Goal: Task Accomplishment & Management: Complete application form

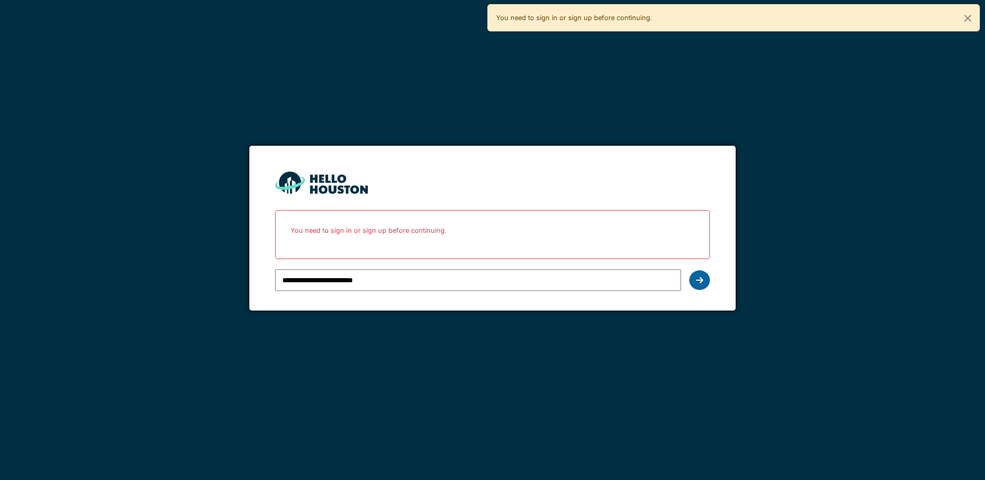
click at [695, 286] on div at bounding box center [699, 280] width 21 height 20
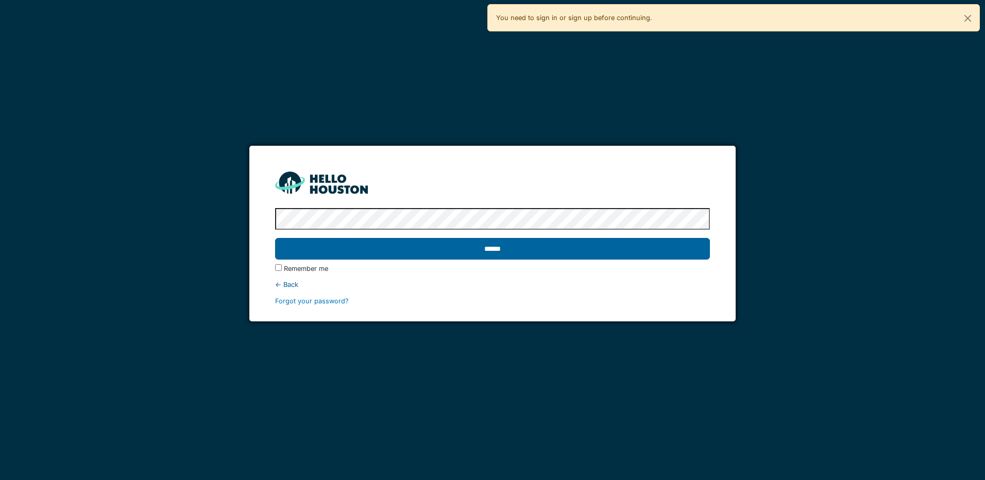
click at [540, 244] on input "******" at bounding box center [492, 249] width 434 height 22
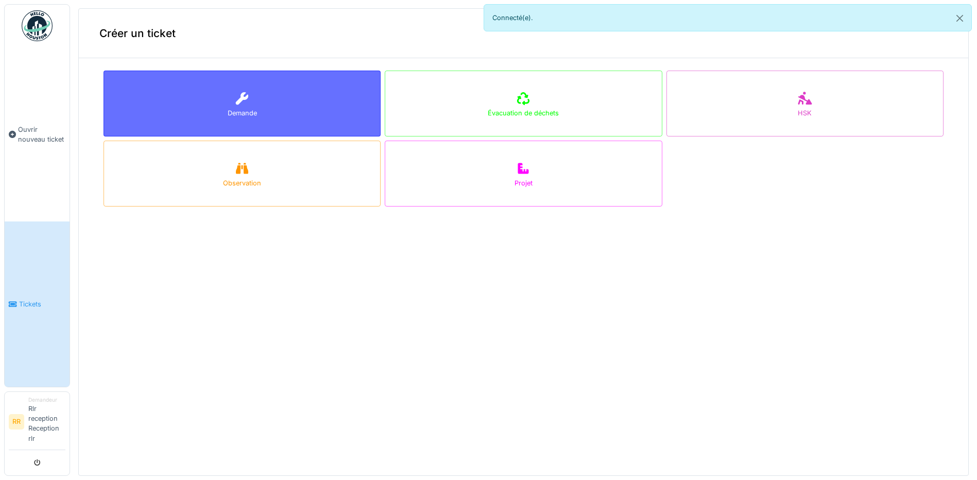
click at [293, 102] on div "Demande" at bounding box center [242, 104] width 277 height 66
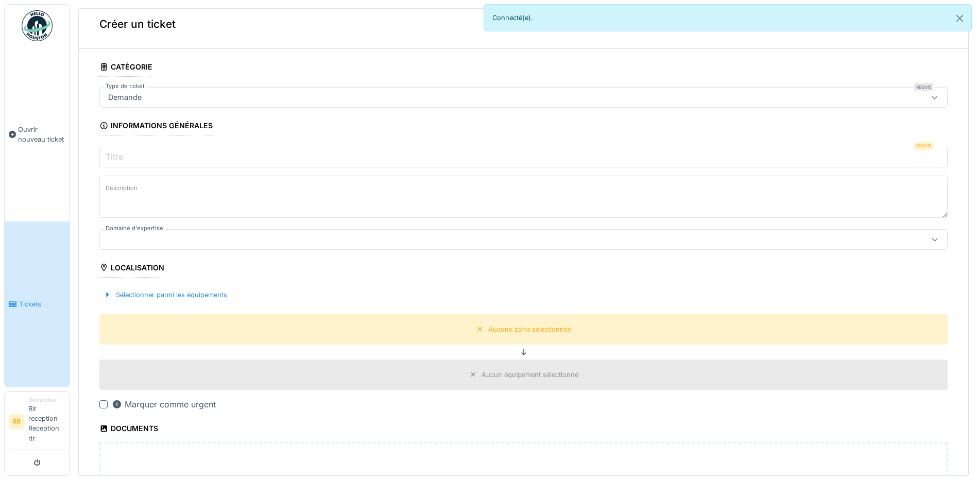
scroll to position [17, 0]
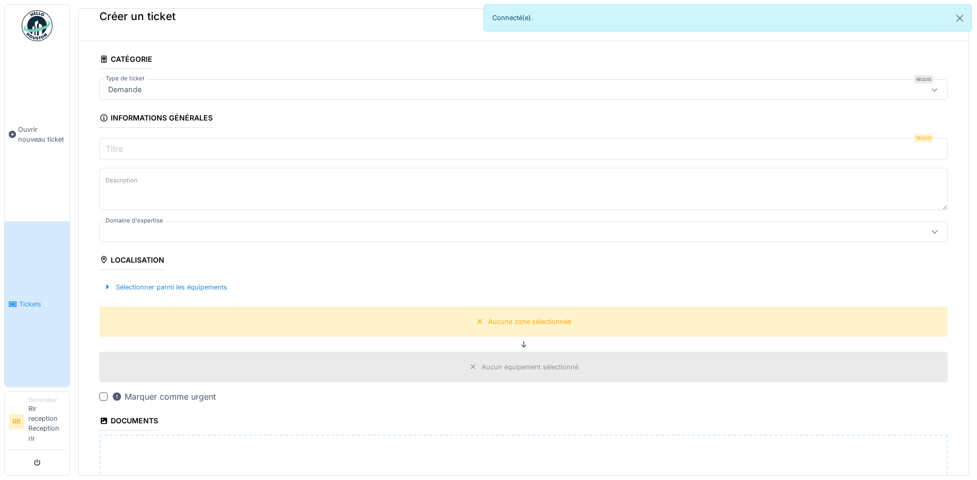
click at [105, 91] on div "Demande" at bounding box center [125, 89] width 42 height 11
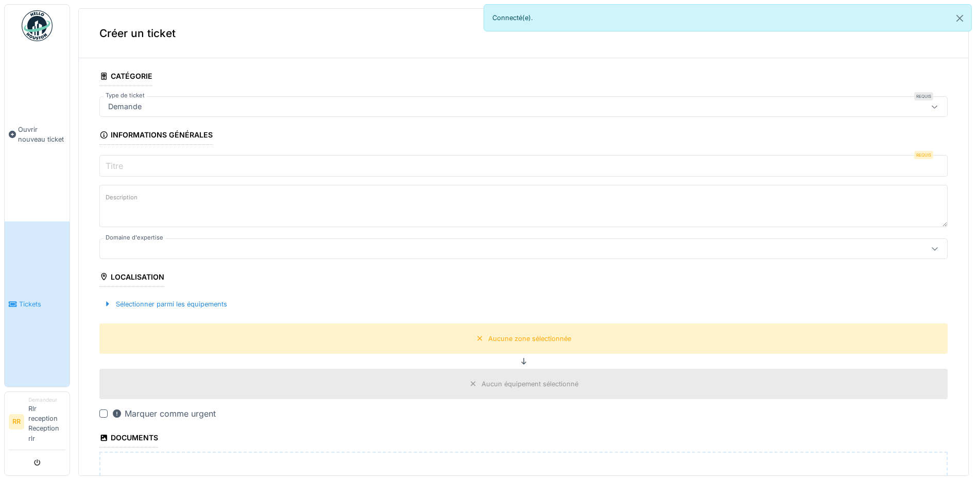
scroll to position [0, 0]
click at [269, 113] on div "Demande" at bounding box center [523, 106] width 848 height 21
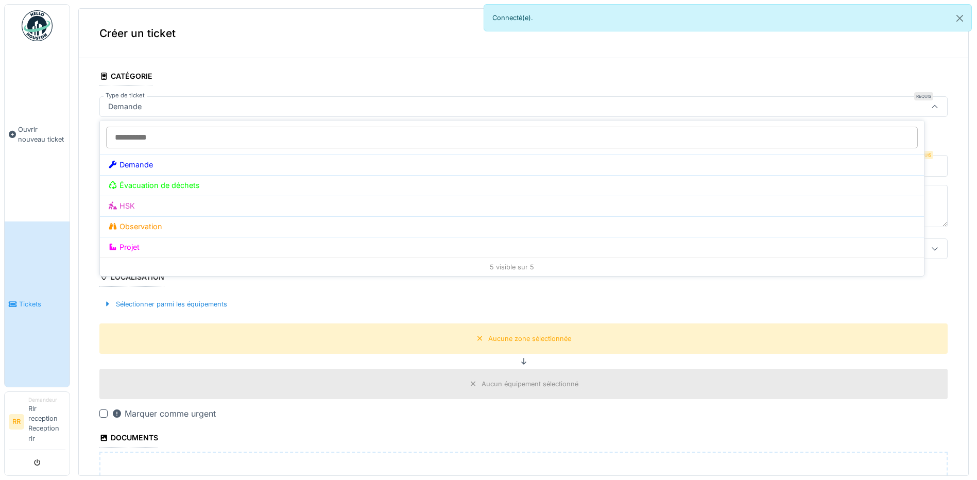
click at [265, 106] on div "Demande" at bounding box center [477, 106] width 747 height 11
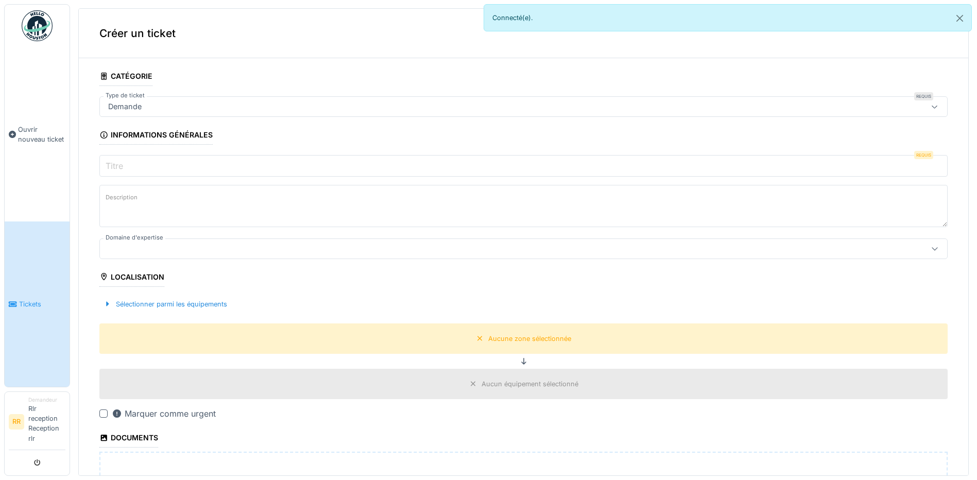
click at [250, 104] on div "Demande" at bounding box center [477, 106] width 747 height 11
type input "*"
type input "**********"
click at [187, 210] on textarea "Description" at bounding box center [523, 206] width 848 height 42
click at [153, 104] on div "Demande" at bounding box center [477, 106] width 747 height 11
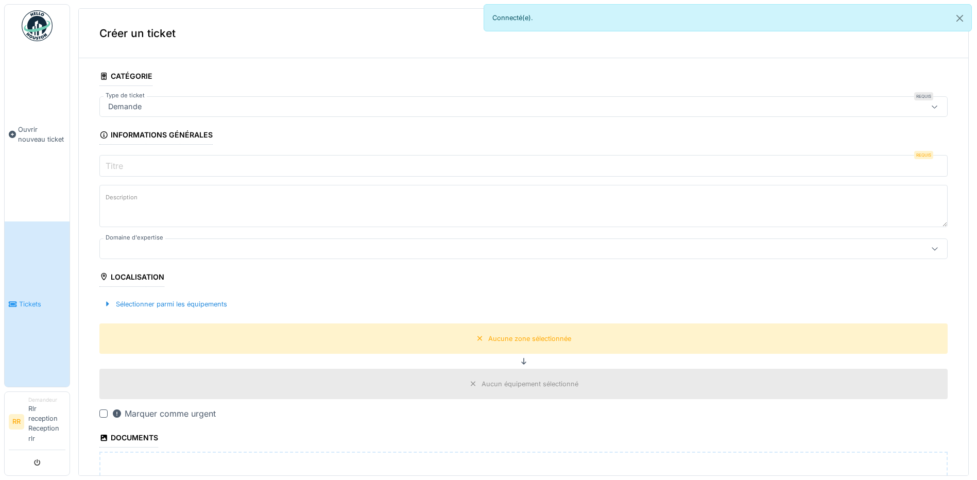
click at [249, 58] on div "Créer un ticket" at bounding box center [524, 33] width 890 height 49
click at [119, 174] on input "Titre" at bounding box center [523, 166] width 848 height 22
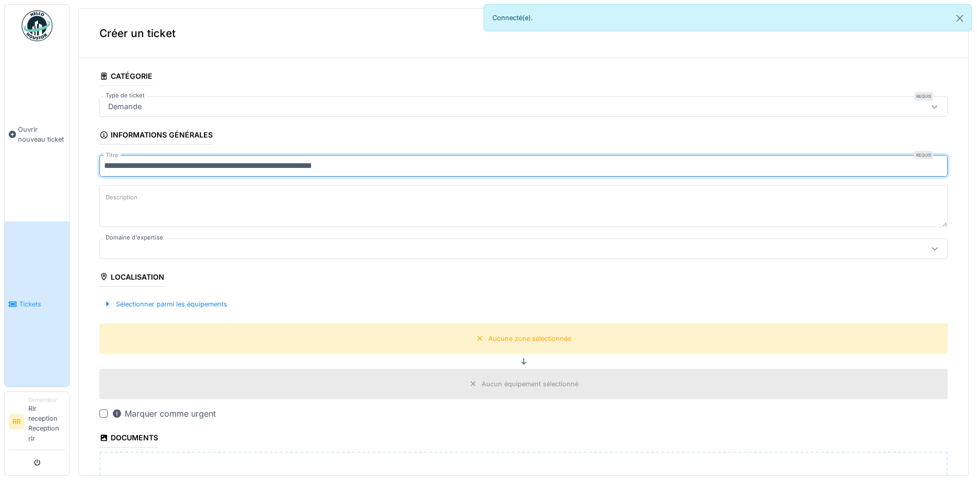
type input "**********"
click at [247, 221] on textarea "Description" at bounding box center [523, 206] width 848 height 42
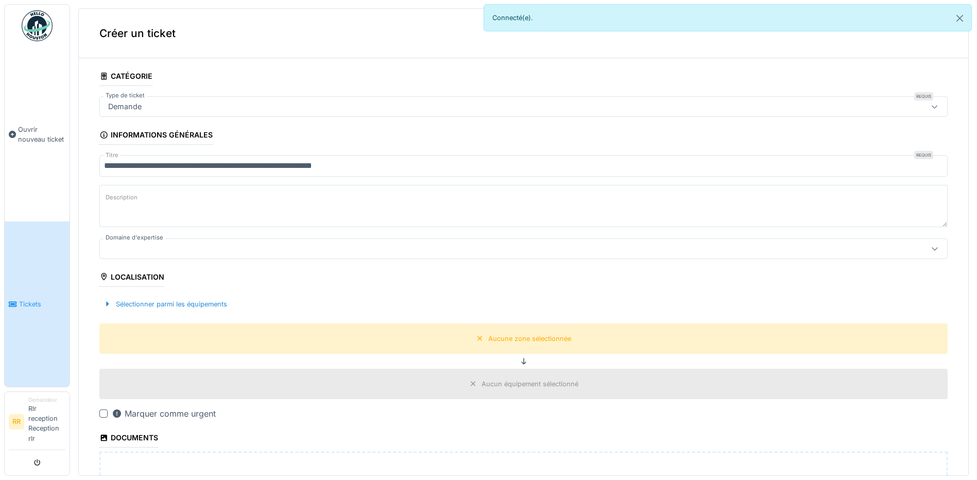
click at [176, 312] on div "Sélectionner parmi les équipements" at bounding box center [523, 304] width 848 height 30
click at [176, 309] on div "Sélectionner parmi les équipements" at bounding box center [165, 304] width 132 height 14
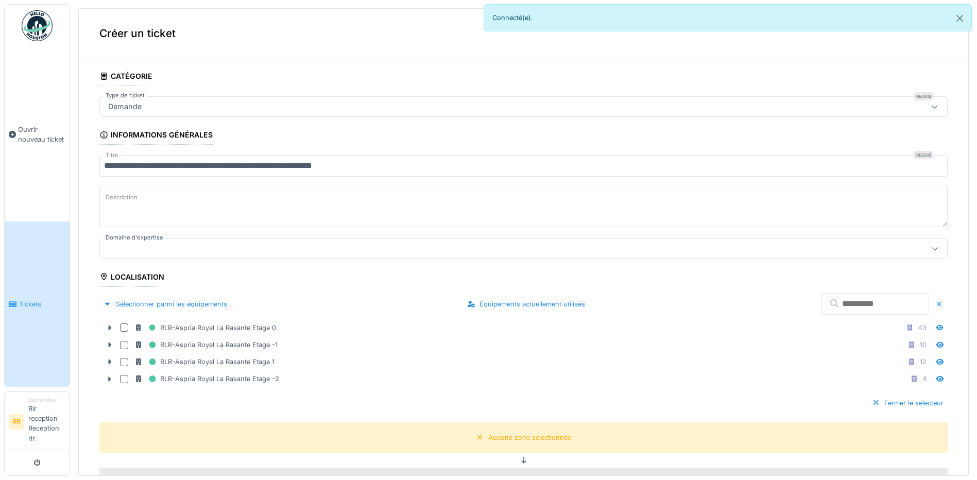
click at [121, 326] on div at bounding box center [124, 327] width 8 height 8
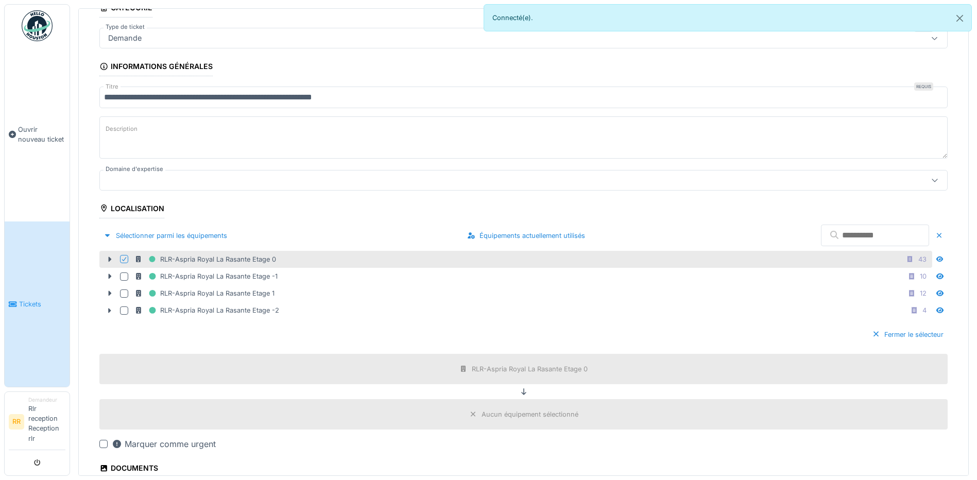
scroll to position [297, 0]
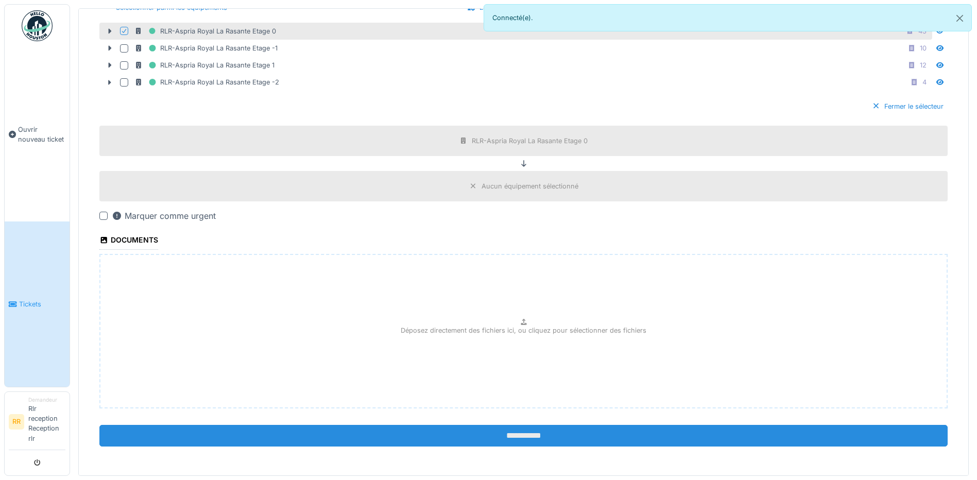
click at [213, 434] on input "**********" at bounding box center [523, 436] width 848 height 22
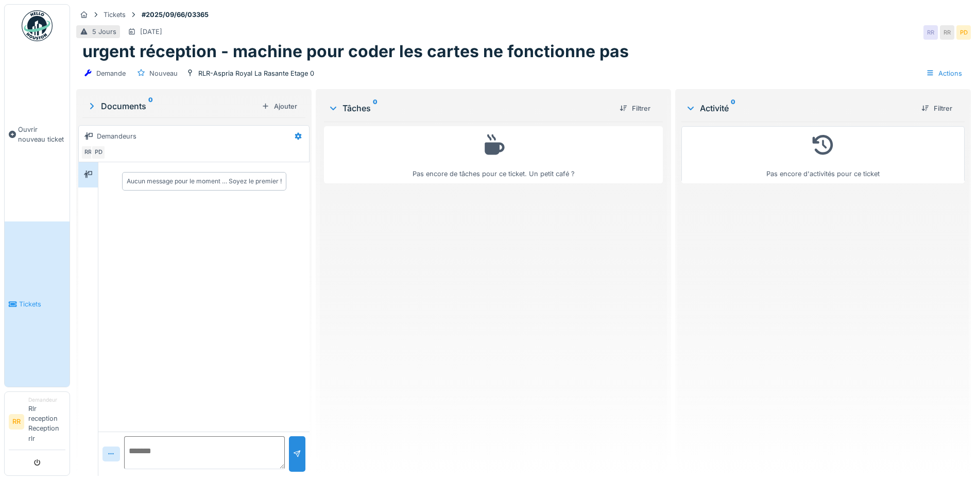
click at [314, 66] on div "Demande Nouveau RLR-Aspria Royal La Rasante Etage 0" at bounding box center [197, 73] width 234 height 15
drag, startPoint x: 314, startPoint y: 66, endPoint x: 315, endPoint y: 39, distance: 26.8
click at [315, 39] on div "5 Jours 10/09/2025 RR RR PD" at bounding box center [523, 32] width 895 height 19
click at [237, 60] on h1 "urgent réception - machine pour coder les cartes ne fonctionne pas" at bounding box center [355, 52] width 546 height 20
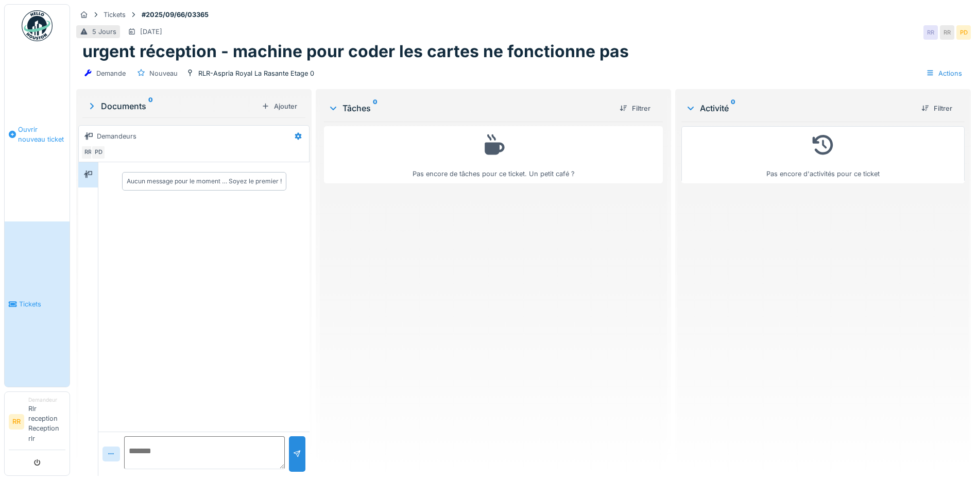
drag, startPoint x: 241, startPoint y: 50, endPoint x: 34, endPoint y: 69, distance: 207.8
click at [34, 69] on link "Ouvrir nouveau ticket" at bounding box center [37, 134] width 65 height 175
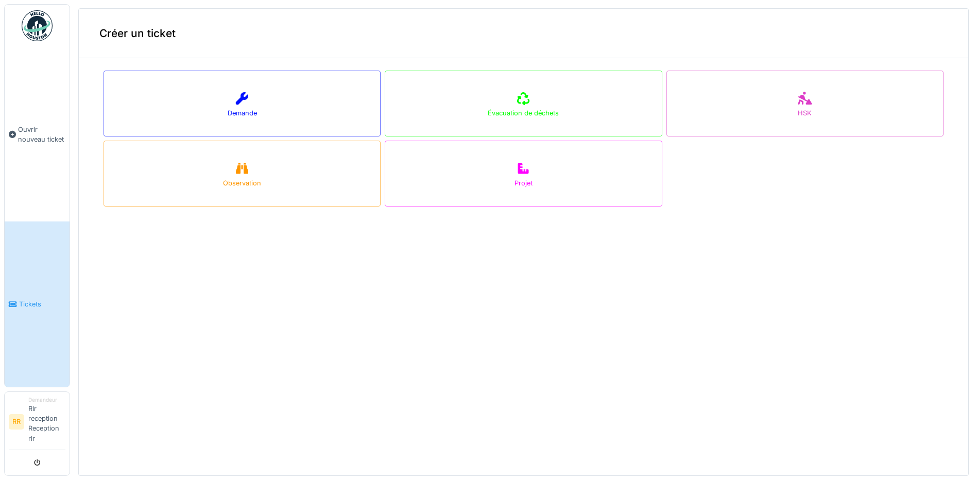
click at [31, 265] on link "Tickets" at bounding box center [37, 303] width 65 height 165
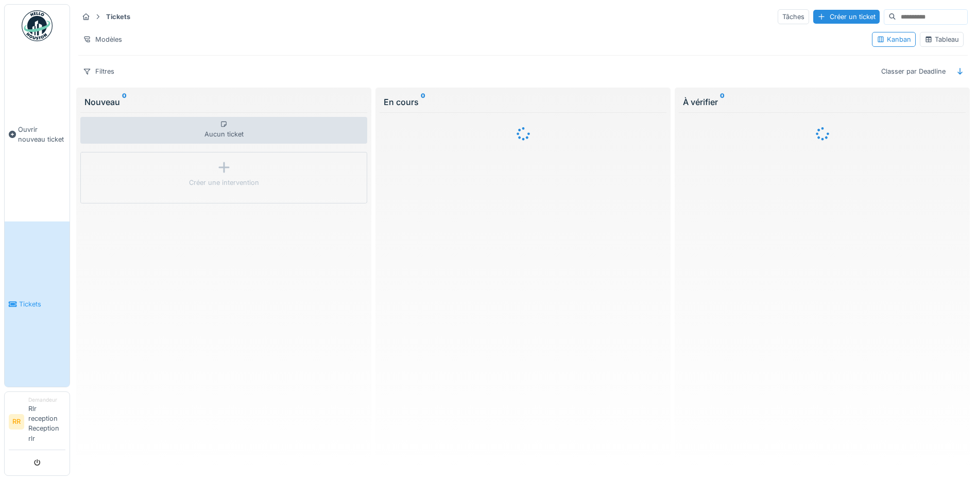
click at [25, 114] on div at bounding box center [488, 240] width 977 height 480
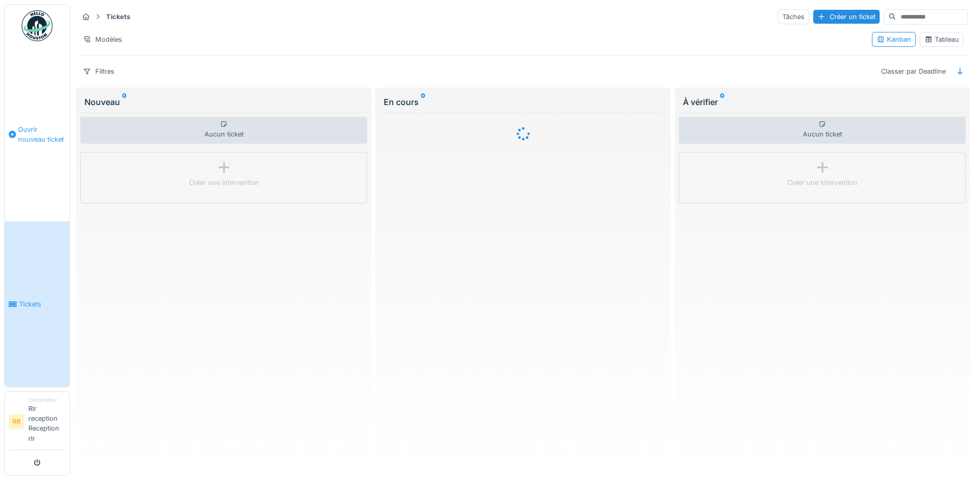
click at [25, 147] on link "Ouvrir nouveau ticket" at bounding box center [37, 134] width 65 height 175
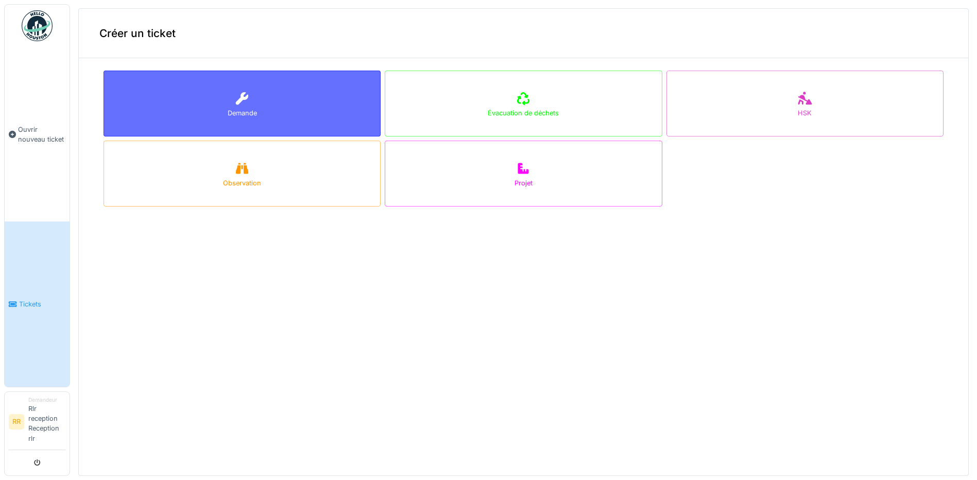
click at [267, 89] on div "Demande" at bounding box center [242, 104] width 277 height 66
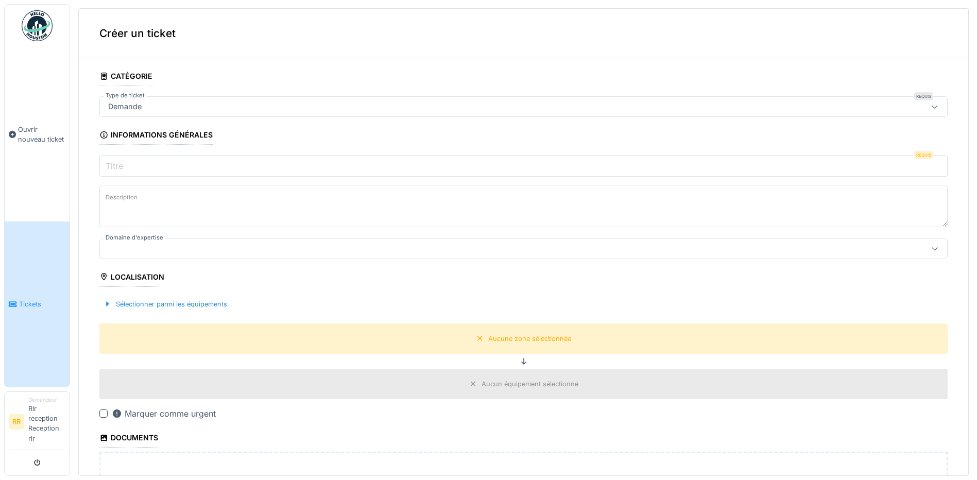
click at [242, 102] on div "Demande" at bounding box center [477, 106] width 747 height 11
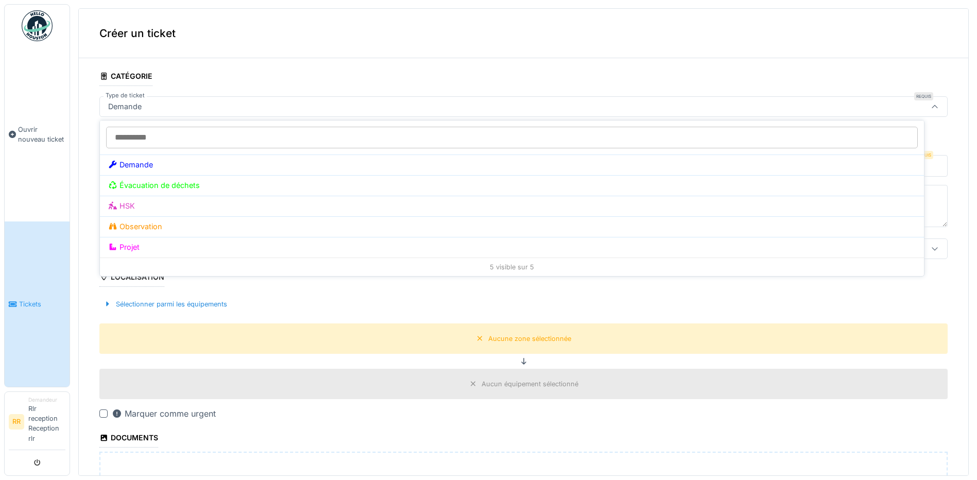
click at [190, 112] on div "Demande" at bounding box center [477, 106] width 747 height 11
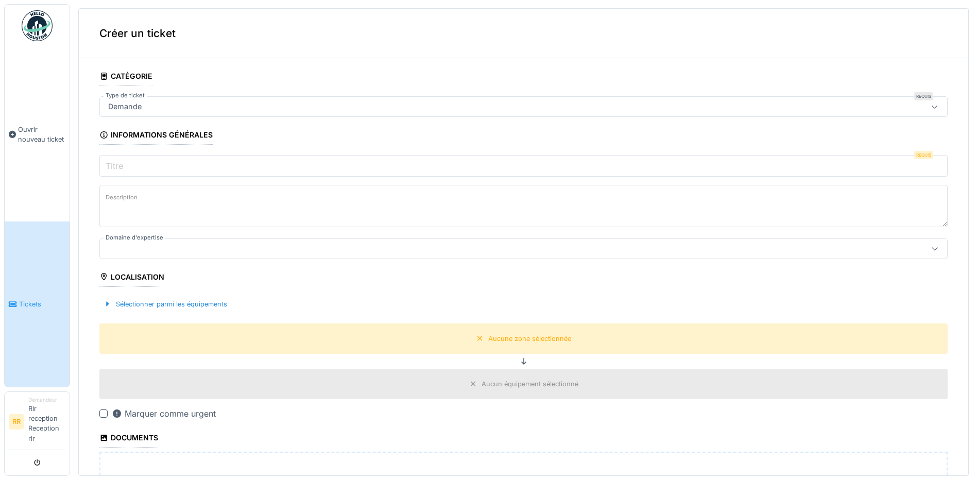
click at [124, 171] on label "Titre" at bounding box center [115, 166] width 22 height 12
click at [124, 171] on input "Titre" at bounding box center [523, 166] width 848 height 22
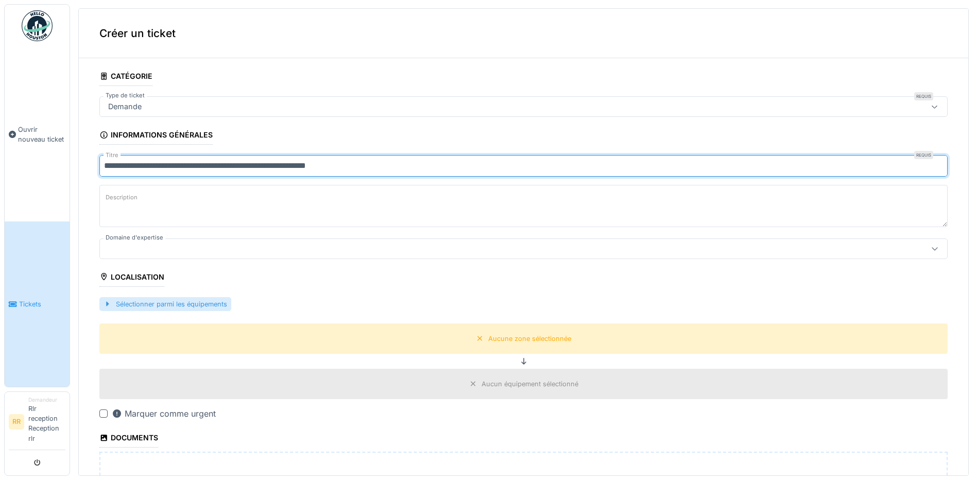
type input "**********"
click at [134, 298] on div "Sélectionner parmi les équipements" at bounding box center [165, 304] width 132 height 14
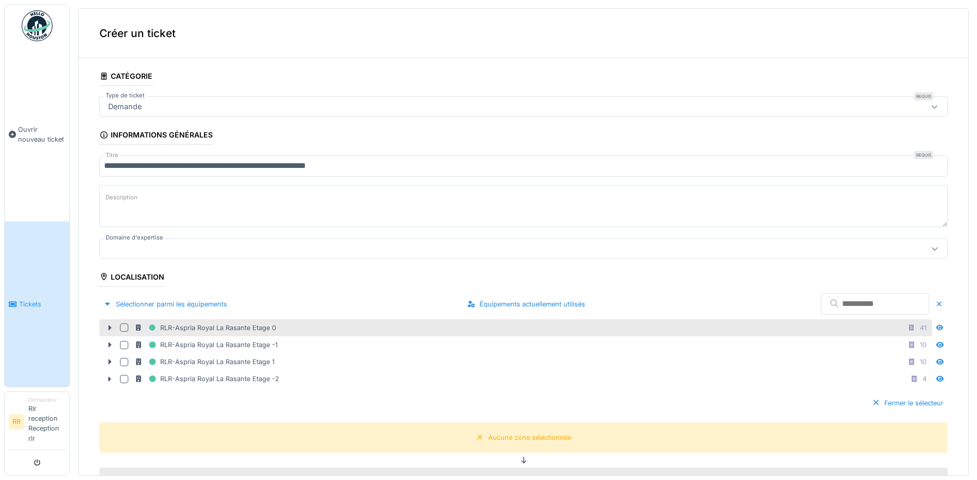
click at [124, 332] on div at bounding box center [124, 327] width 8 height 8
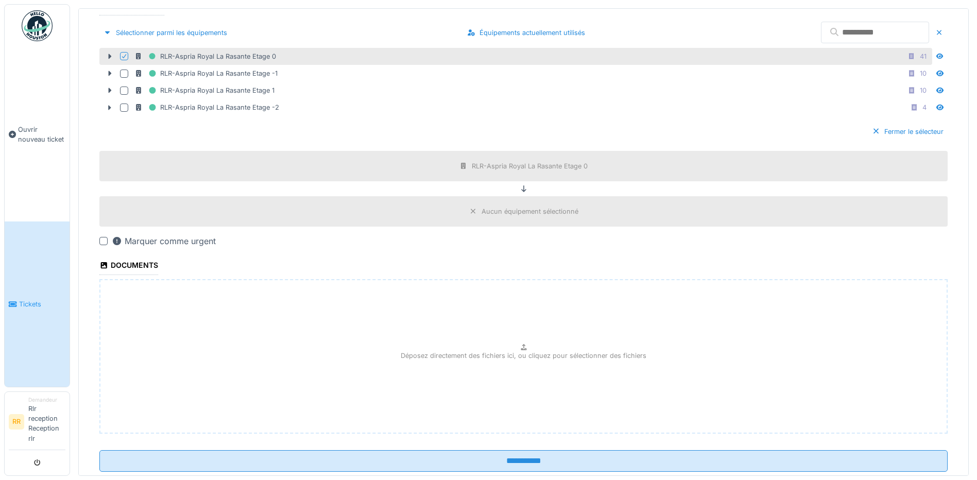
scroll to position [297, 0]
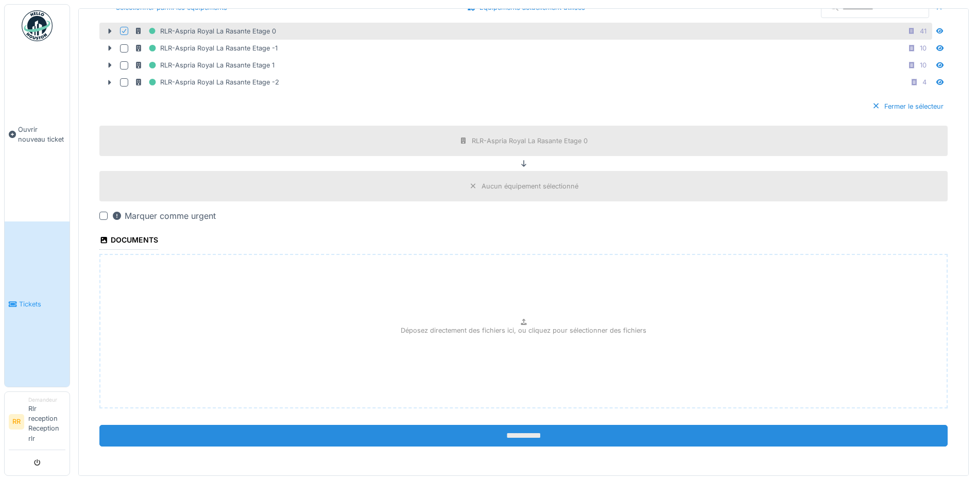
click at [320, 431] on input "**********" at bounding box center [523, 436] width 848 height 22
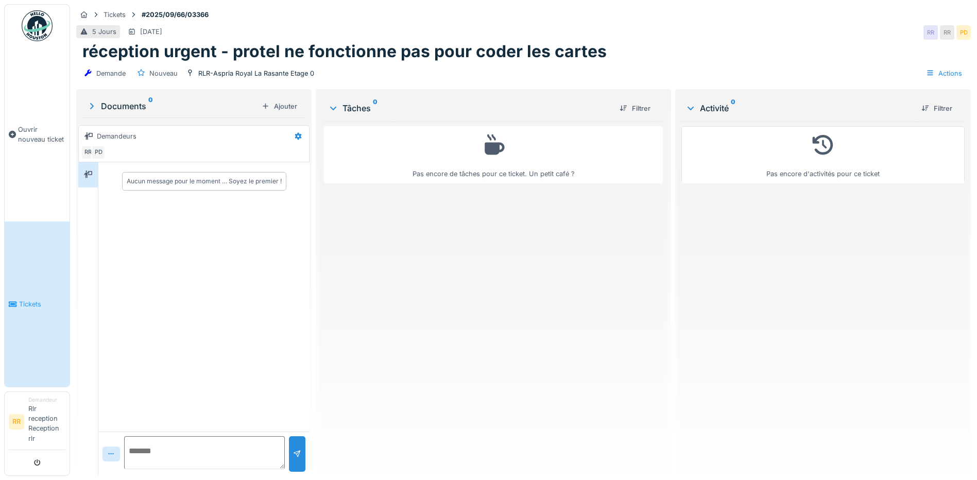
click at [847, 423] on div "Pas encore d'activités pour ce ticket" at bounding box center [822, 295] width 283 height 346
